Goal: Information Seeking & Learning: Learn about a topic

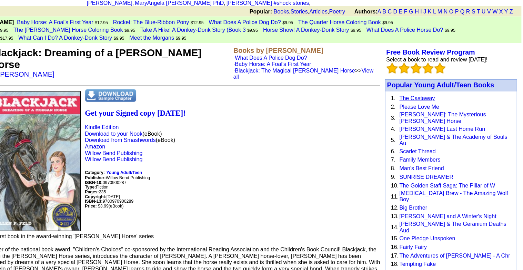
click at [436, 120] on link "The Castaway" at bounding box center [438, 122] width 29 height 5
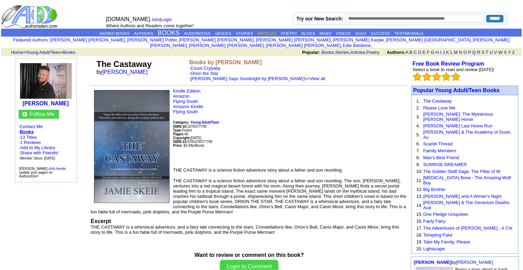
click at [263, 31] on link "ARTICLES" at bounding box center [266, 33] width 19 height 4
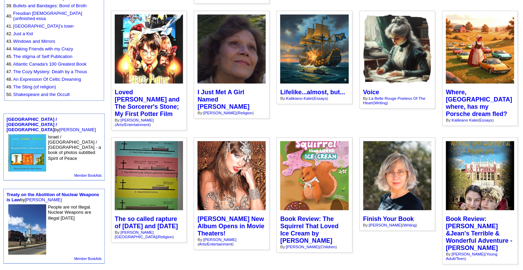
scroll to position [412, 0]
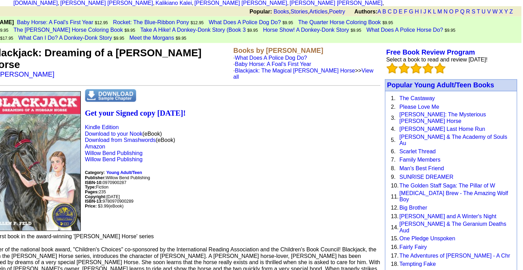
click at [192, 115] on img at bounding box center [189, 120] width 41 height 10
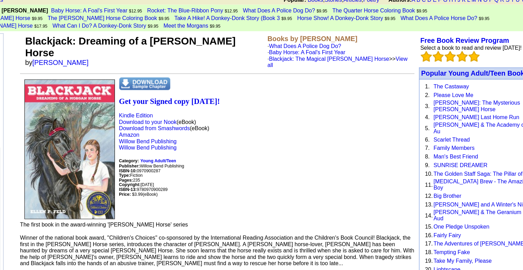
scroll to position [51, 0]
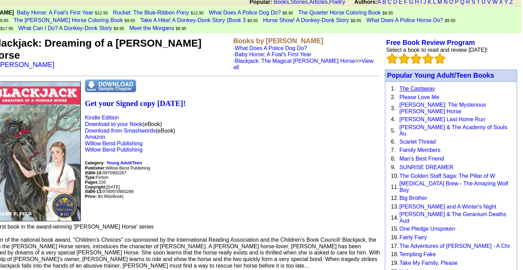
click at [442, 69] on link "The Castaway" at bounding box center [438, 71] width 29 height 5
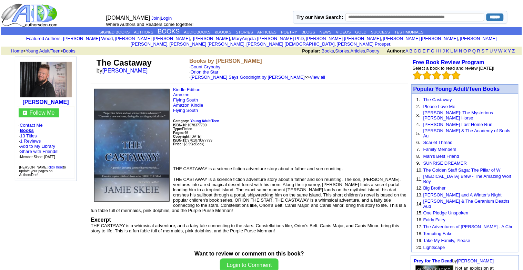
scroll to position [1, 0]
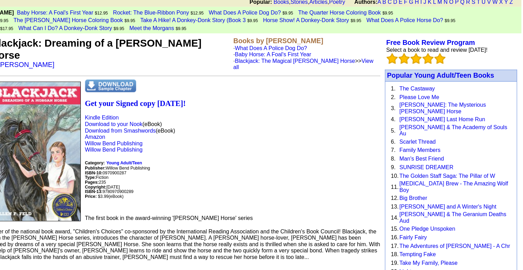
scroll to position [51, 0]
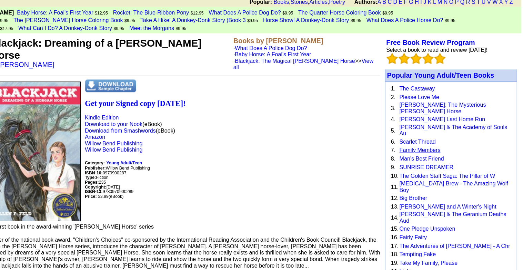
click at [446, 119] on link "Family Members" at bounding box center [440, 121] width 33 height 5
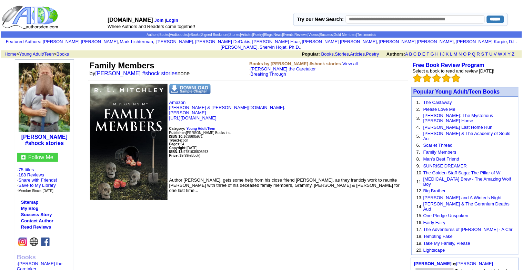
click at [193, 84] on img at bounding box center [189, 89] width 41 height 10
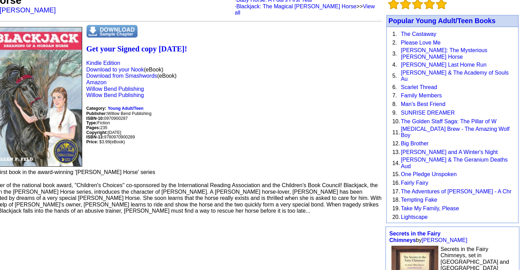
scroll to position [51, 0]
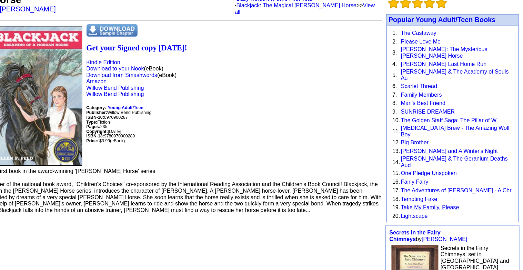
click at [447, 210] on link "Take My Family, Please" at bounding box center [447, 212] width 47 height 5
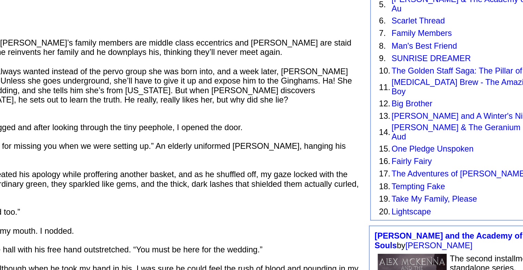
scroll to position [37, 0]
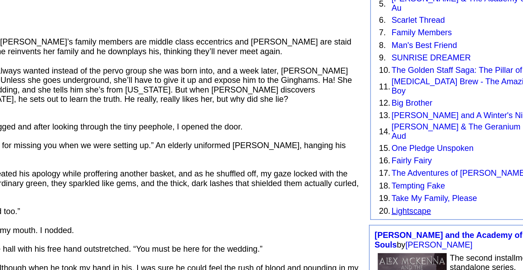
click at [438, 209] on link "Lightscape" at bounding box center [435, 211] width 22 height 5
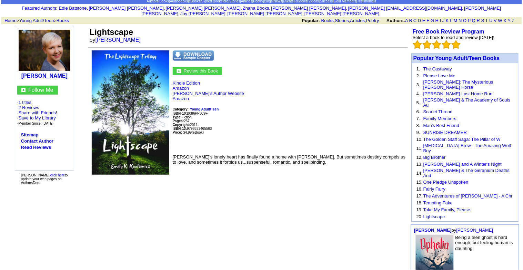
scroll to position [40, 0]
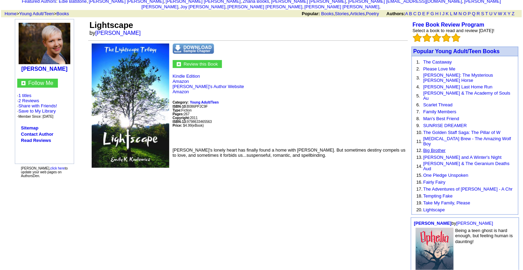
click at [438, 148] on link "Big Brother" at bounding box center [435, 150] width 22 height 5
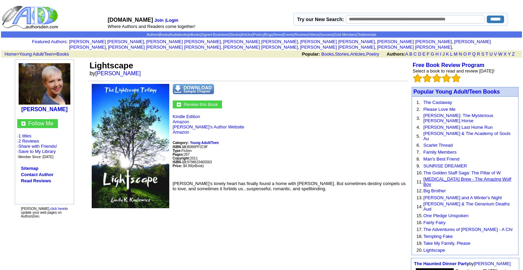
scroll to position [40, 0]
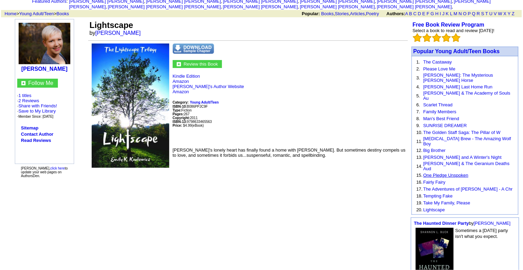
click at [449, 172] on link "One Pledge Unspoken" at bounding box center [446, 174] width 45 height 5
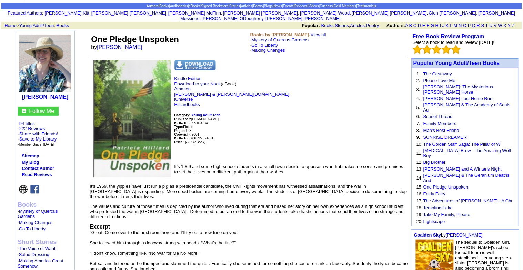
scroll to position [32, 0]
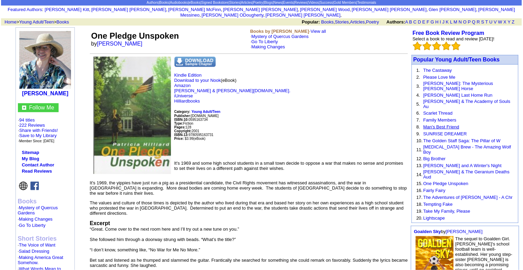
click at [443, 124] on link "Man's Best Friend" at bounding box center [442, 126] width 36 height 5
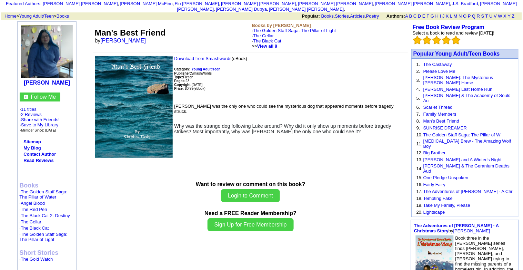
scroll to position [38, 0]
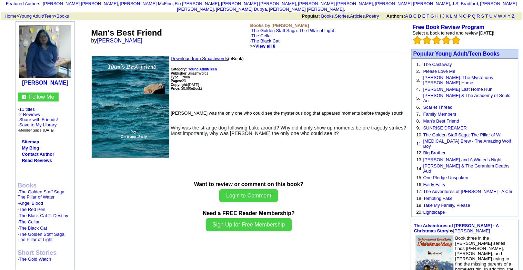
click at [204, 56] on link "Download from Smashwords" at bounding box center [199, 58] width 57 height 5
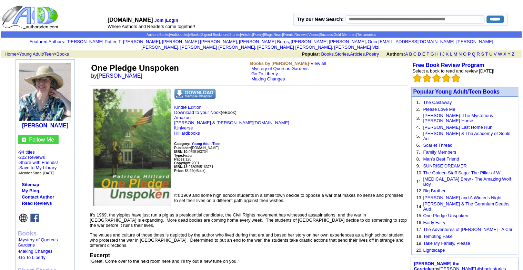
click at [356, 20] on input "text" at bounding box center [415, 19] width 139 height 8
type input "**********"
click at [487, 16] on input "******" at bounding box center [495, 20] width 17 height 8
